Goal: Answer question/provide support: Answer question/provide support

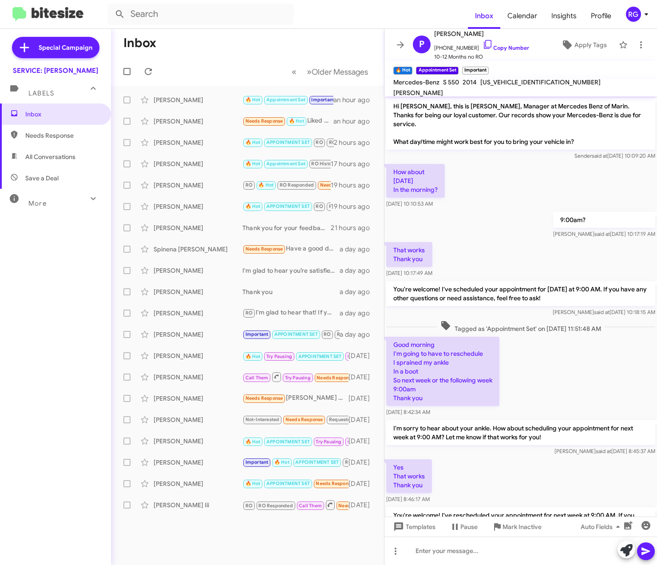
scroll to position [24, 0]
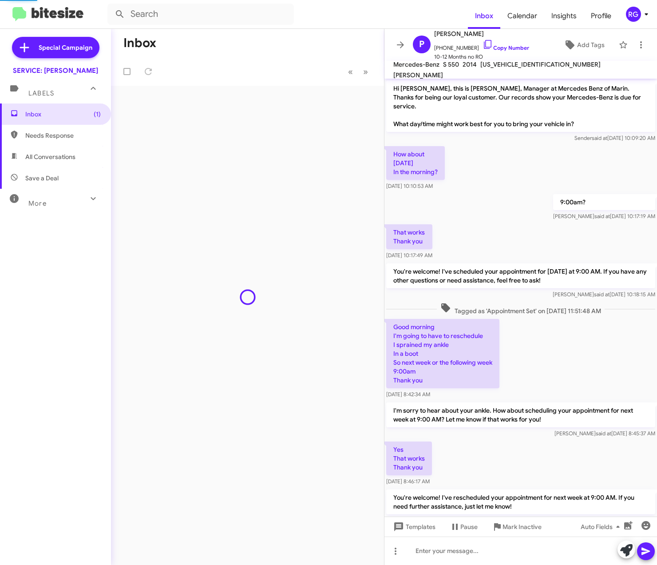
scroll to position [24, 0]
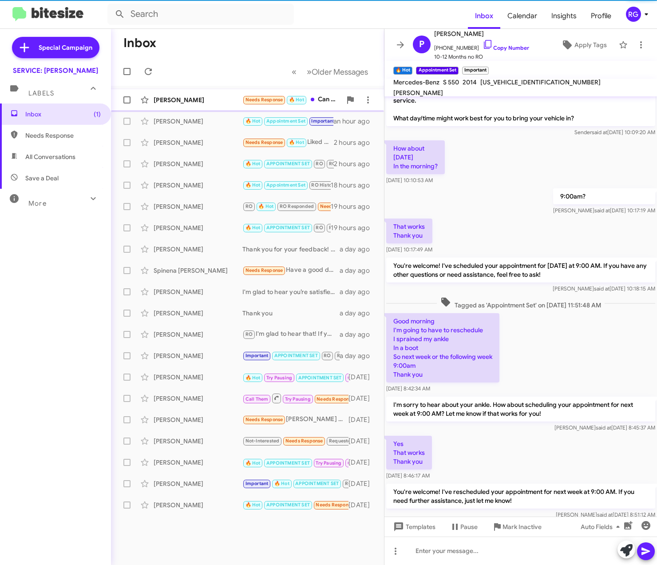
click at [205, 98] on div "[PERSON_NAME]" at bounding box center [198, 99] width 89 height 9
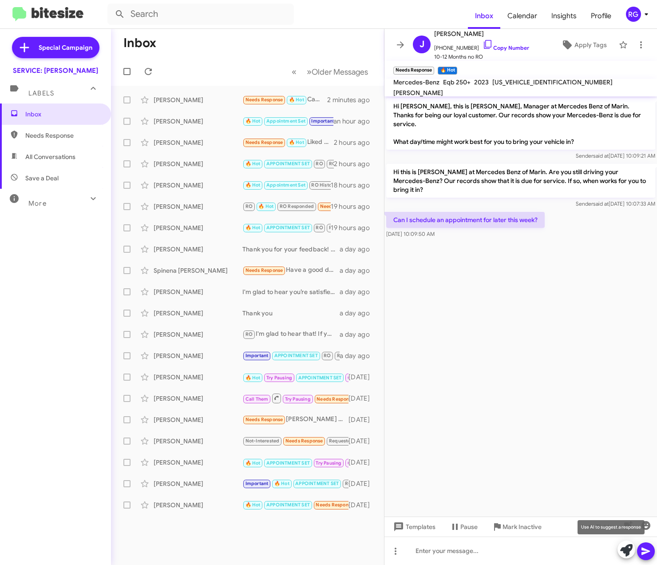
click at [625, 545] on icon at bounding box center [626, 550] width 12 height 12
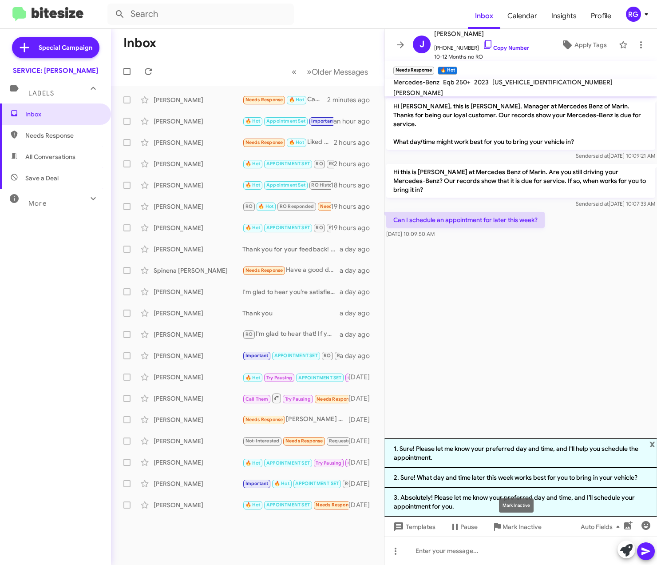
click at [510, 503] on div "Mark Inactive" at bounding box center [516, 505] width 35 height 14
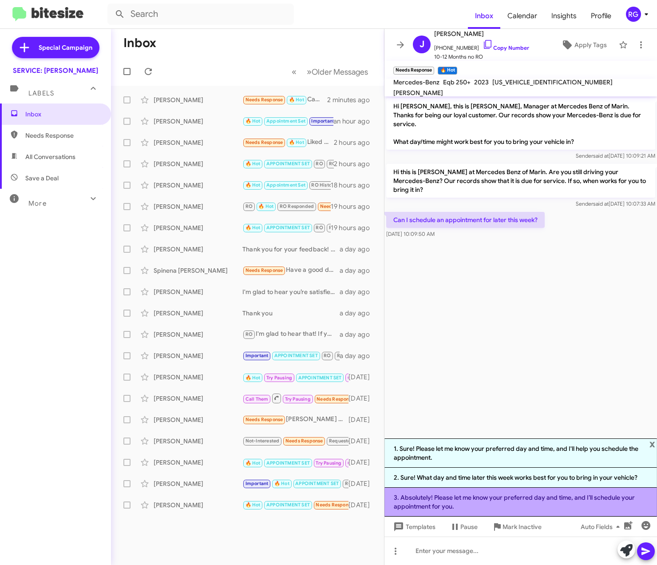
click at [636, 506] on li "3. Absolutely! Please let me know your preferred day and time, and I’ll schedul…" at bounding box center [520, 501] width 272 height 29
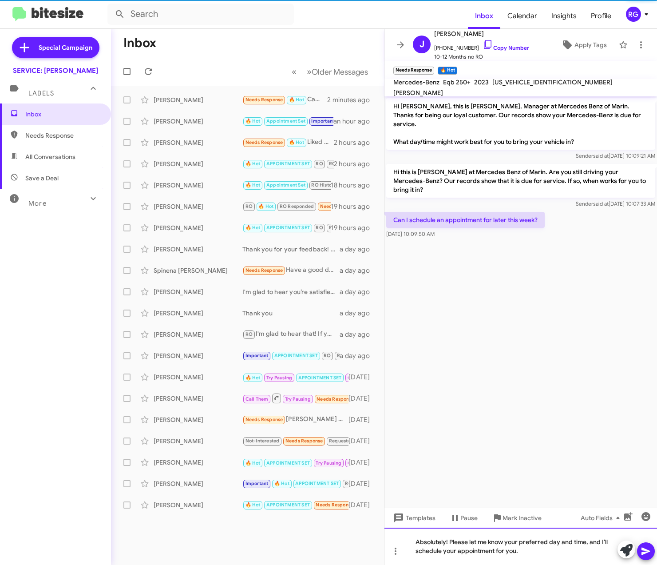
click at [654, 562] on div "Absolutely! Please let me know your preferred day and time, and I’ll schedule y…" at bounding box center [520, 545] width 272 height 37
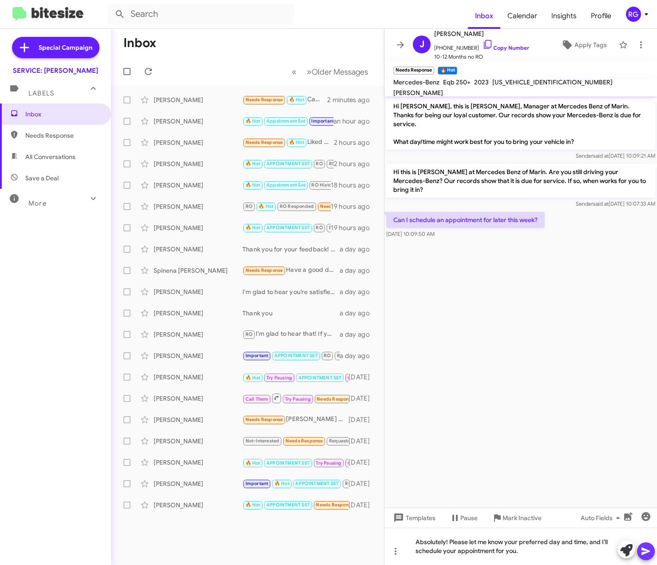
click at [647, 549] on icon at bounding box center [645, 550] width 11 height 11
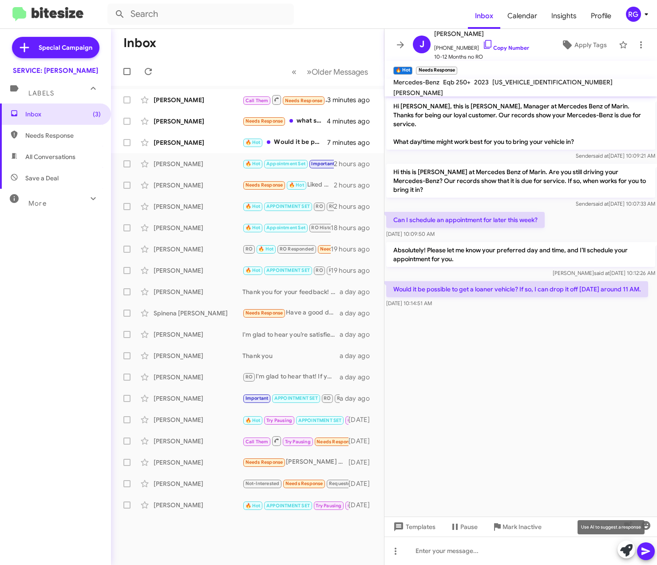
click at [620, 552] on icon at bounding box center [626, 550] width 12 height 12
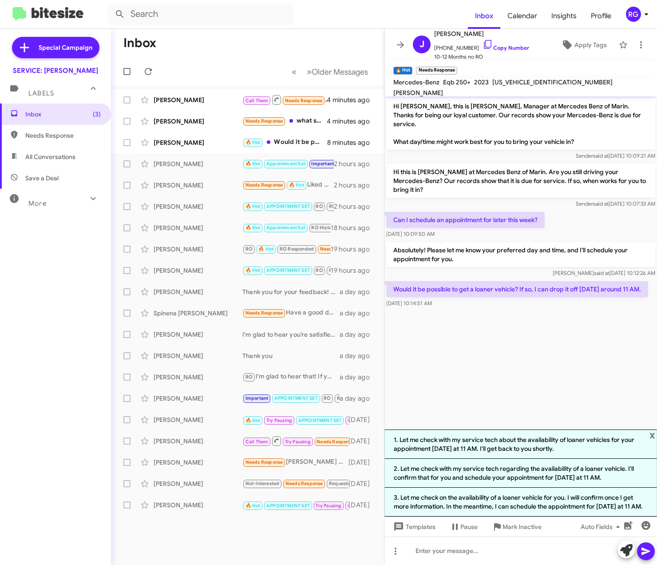
click at [654, 429] on span "x" at bounding box center [652, 434] width 6 height 11
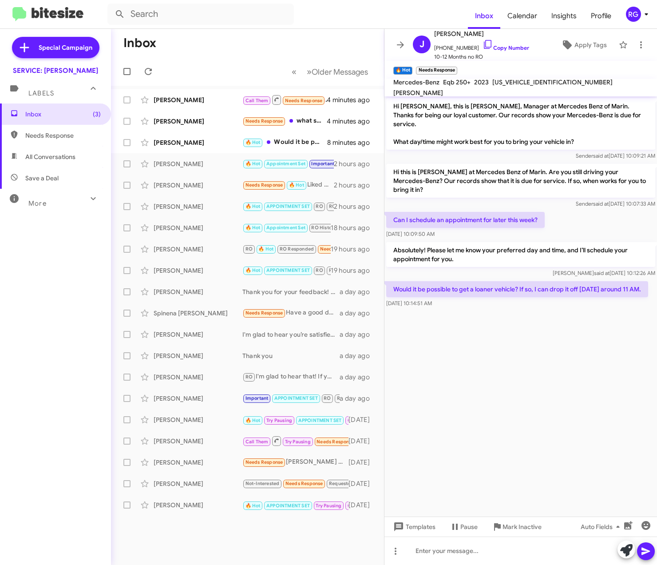
drag, startPoint x: 654, startPoint y: 66, endPoint x: 643, endPoint y: 66, distance: 11.1
click at [643, 66] on mat-toolbar "🔥 Hot × Needs Response ×" at bounding box center [520, 70] width 272 height 18
click at [488, 542] on div "Hi [PERSON_NAME], this is [PERSON_NAME], Manager at Mercedes Benz of Marin. Tha…" at bounding box center [520, 330] width 272 height 468
click at [474, 552] on div at bounding box center [520, 550] width 272 height 28
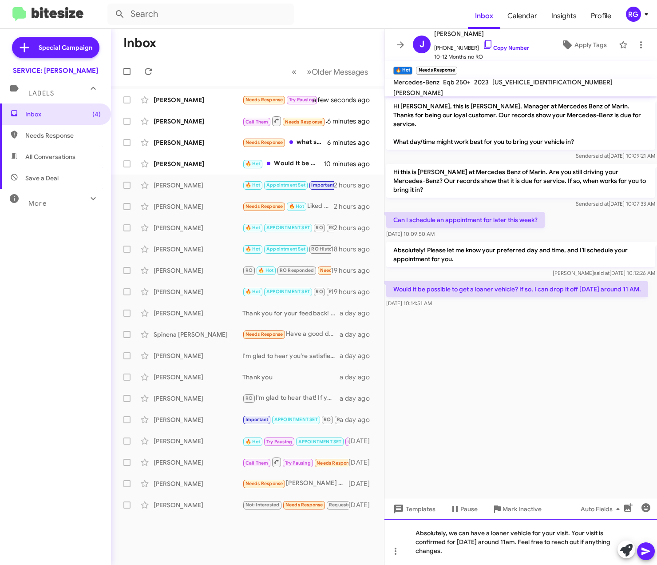
click at [560, 552] on div "Absolutely, we can have a loaner vehicle for your visit. Your visit is confirme…" at bounding box center [520, 541] width 272 height 46
click at [649, 550] on icon at bounding box center [645, 551] width 8 height 8
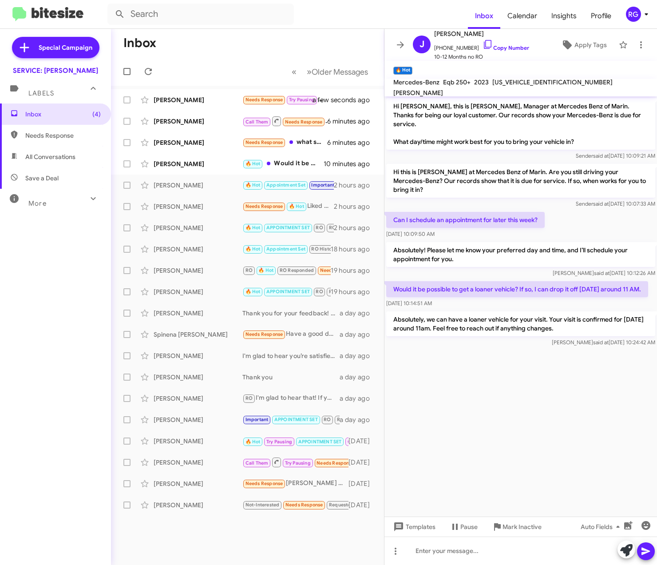
click at [500, 84] on span "[US_VEHICLE_IDENTIFICATION_NUMBER]" at bounding box center [552, 82] width 120 height 8
click at [501, 84] on span "[US_VEHICLE_IDENTIFICATION_NUMBER]" at bounding box center [552, 82] width 120 height 8
copy span "[US_VEHICLE_IDENTIFICATION_NUMBER]"
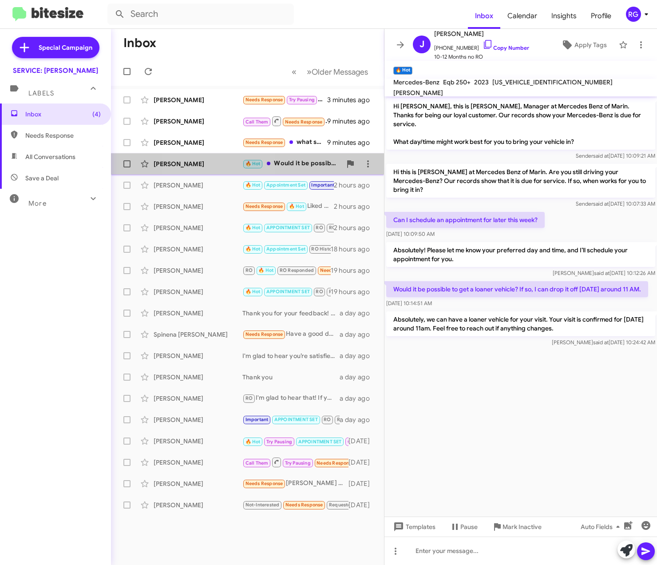
click at [217, 158] on div "[PERSON_NAME] 🔥 Hot Would it be possible to get a loaner vehicle? If so, I can …" at bounding box center [247, 164] width 259 height 18
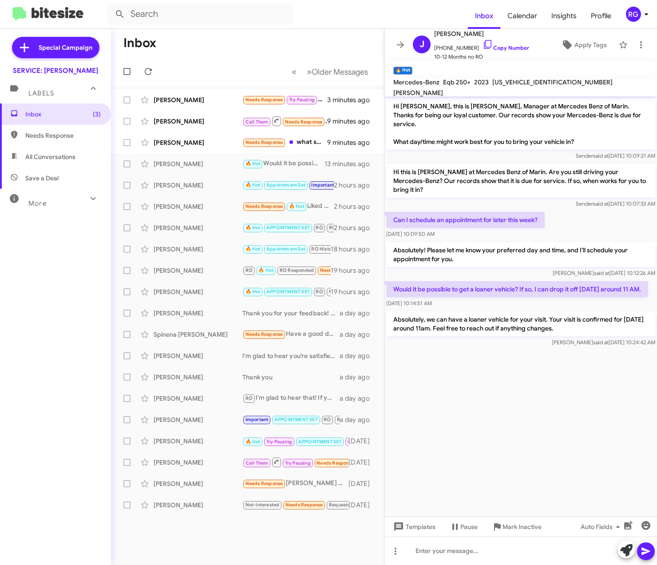
click at [400, 427] on cdk-virtual-scroll-viewport "Hi [PERSON_NAME], this is [PERSON_NAME], Manager at Mercedes Benz of Marin. Tha…" at bounding box center [520, 306] width 272 height 420
click at [195, 137] on div "[PERSON_NAME] Needs Response what services do you have for EQ 450 Electric car?…" at bounding box center [247, 143] width 259 height 18
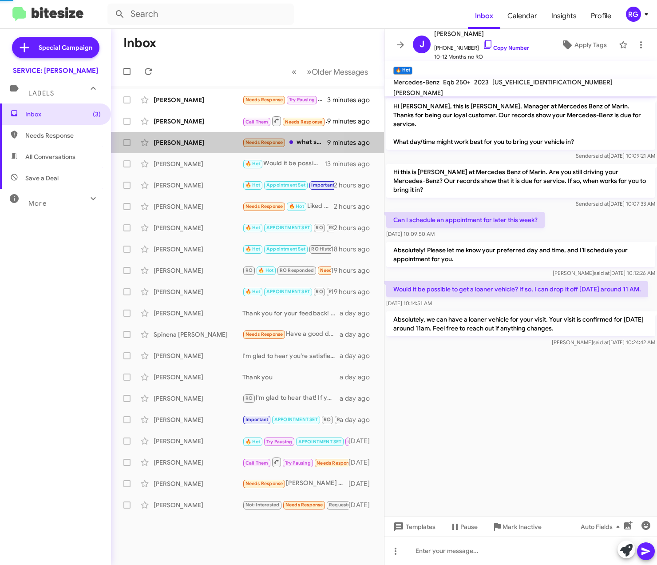
scroll to position [177, 0]
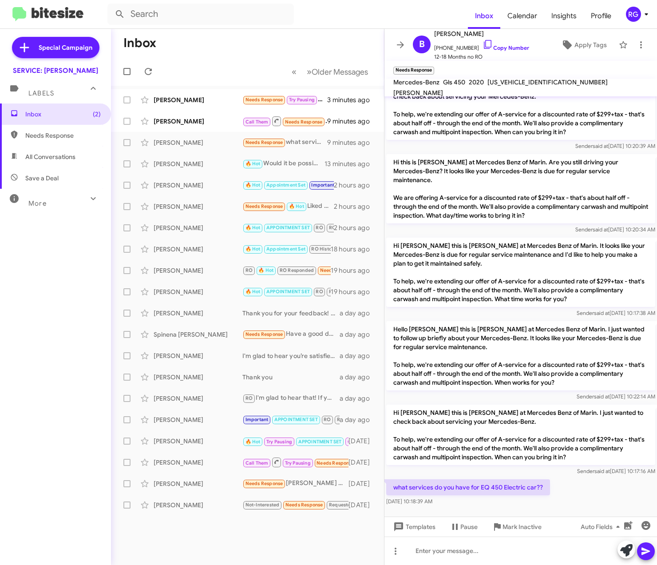
click at [506, 87] on div "[US_VEHICLE_IDENTIFICATION_NUMBER]" at bounding box center [548, 82] width 124 height 11
click at [508, 87] on div "[US_VEHICLE_IDENTIFICATION_NUMBER]" at bounding box center [548, 82] width 124 height 11
click at [508, 86] on span "[US_VEHICLE_IDENTIFICATION_NUMBER]" at bounding box center [547, 82] width 120 height 8
copy span "[US_VEHICLE_IDENTIFICATION_NUMBER]"
click at [506, 80] on div "B [PERSON_NAME] [PHONE_NUMBER] Copy Number 12-18 Months no RO Apply Tags Needs …" at bounding box center [520, 297] width 272 height 536
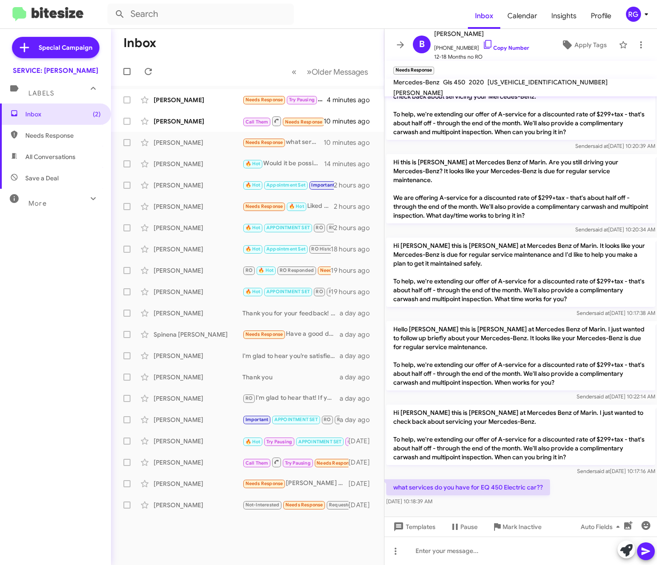
click at [566, 442] on p "Hi [PERSON_NAME] this is [PERSON_NAME] at Mercedes Benz of Marin. I just wanted…" at bounding box center [520, 434] width 269 height 60
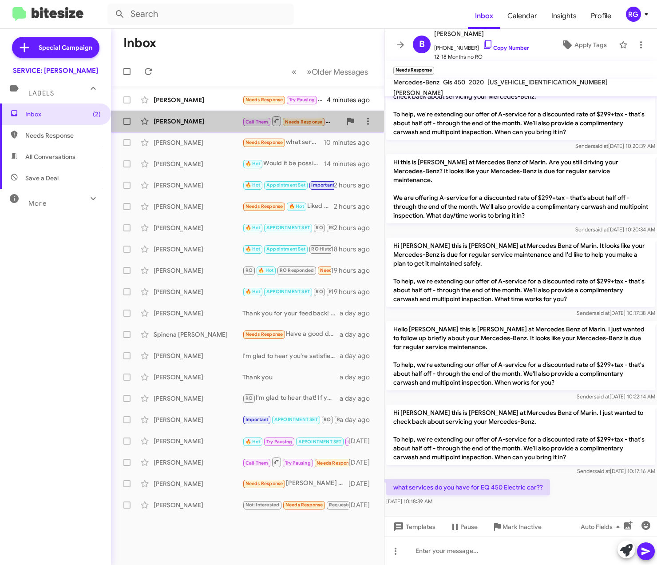
click at [238, 125] on div "[PERSON_NAME]" at bounding box center [198, 121] width 89 height 9
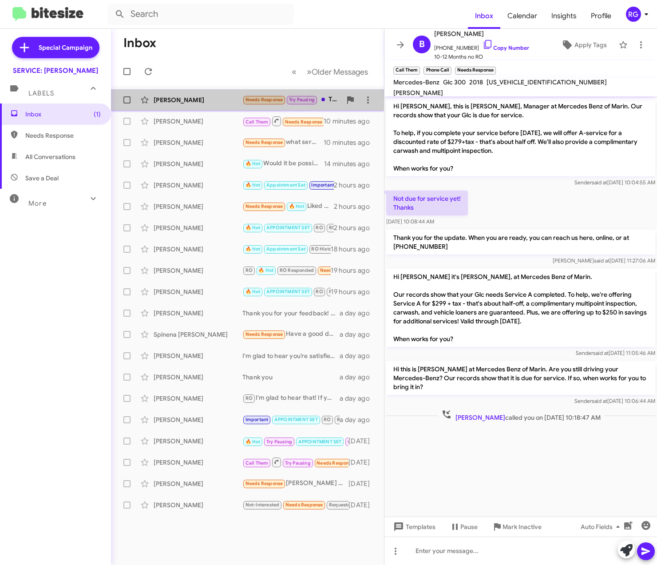
click at [177, 93] on div "[PERSON_NAME] Needs Response Try Pausing Thank you. I will contact you when I'm…" at bounding box center [247, 100] width 259 height 18
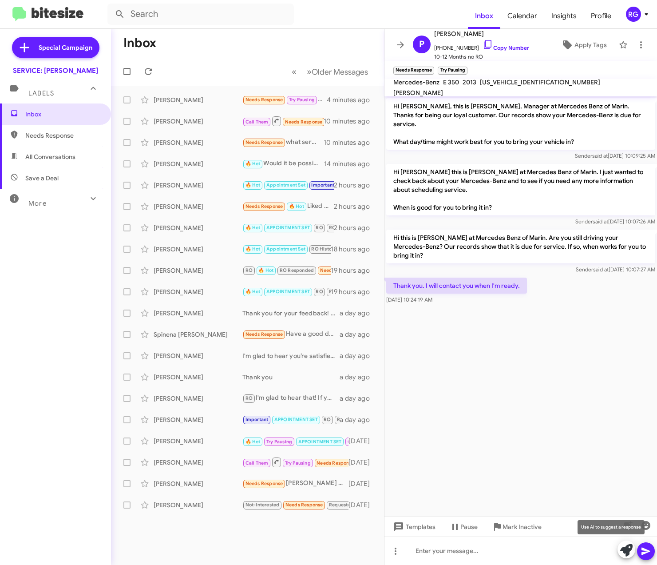
click at [630, 541] on span at bounding box center [626, 550] width 12 height 20
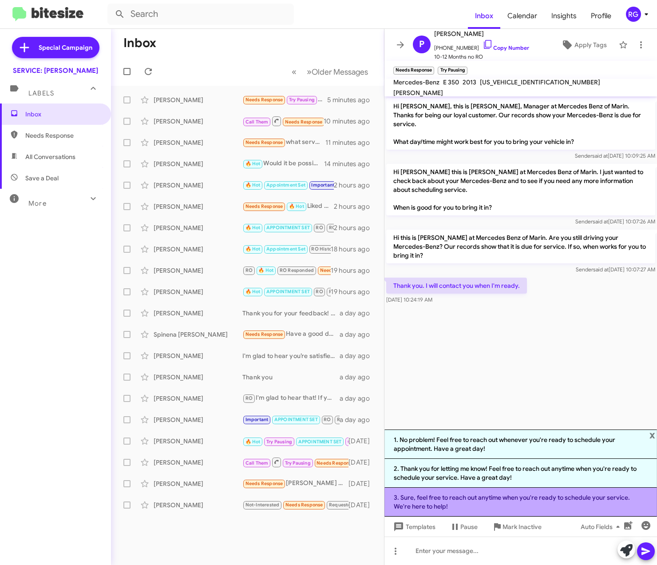
click at [444, 509] on li "3. Sure, feel free to reach out anytime when you're ready to schedule your serv…" at bounding box center [520, 501] width 272 height 29
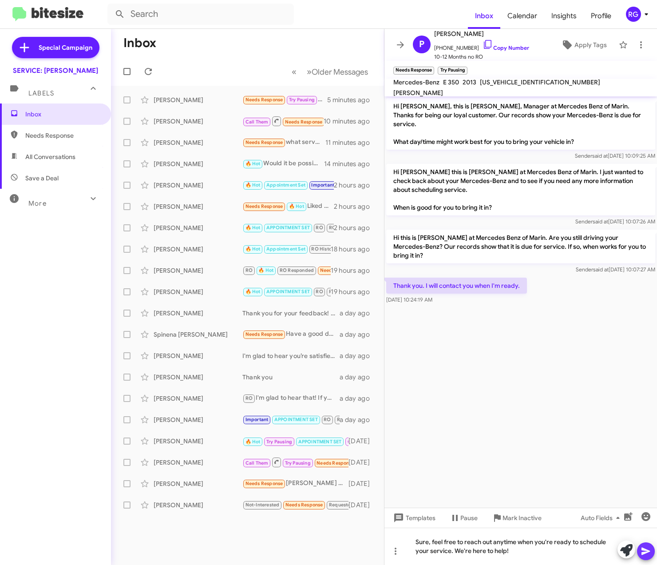
click at [643, 543] on span at bounding box center [645, 551] width 11 height 18
